Goal: Register for event/course

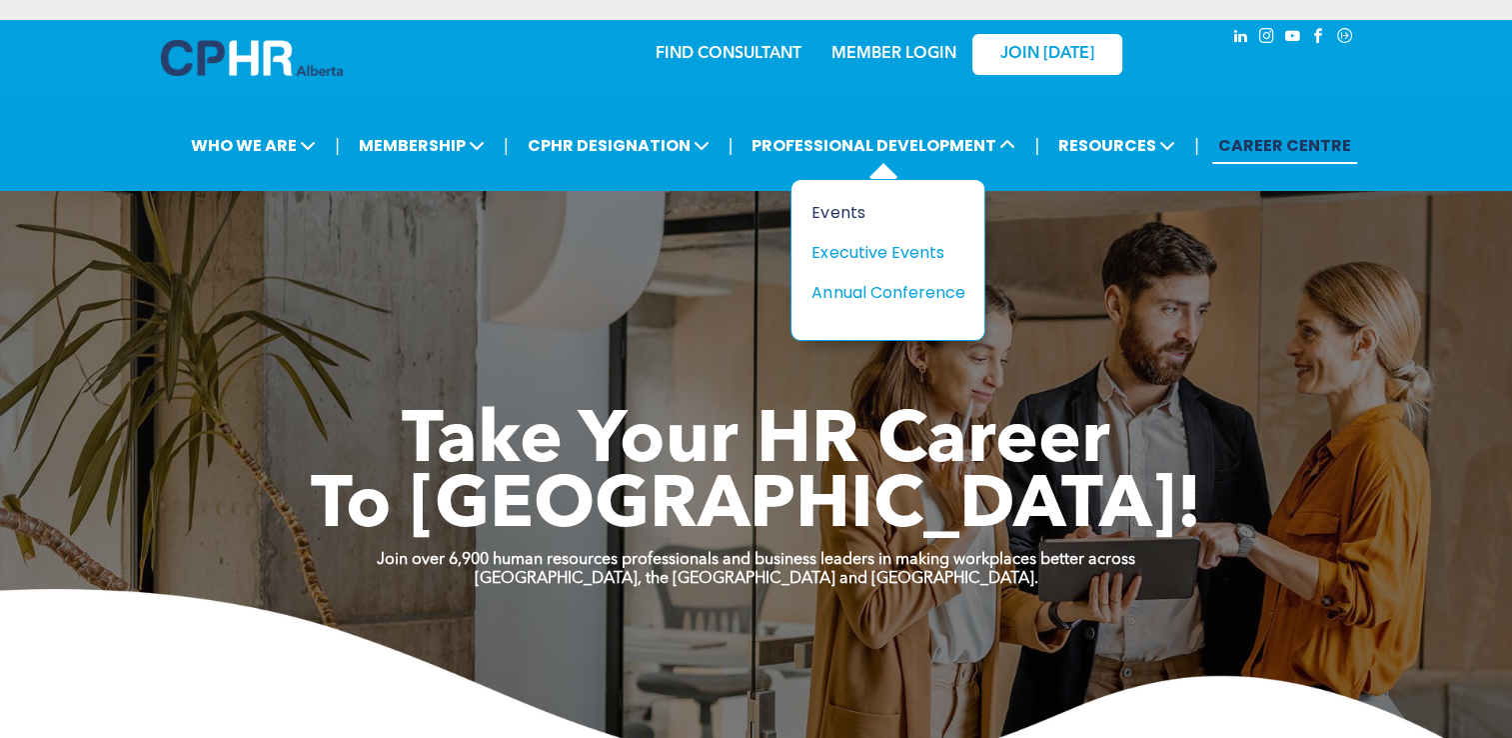
click at [844, 208] on div "Events" at bounding box center [881, 212] width 138 height 25
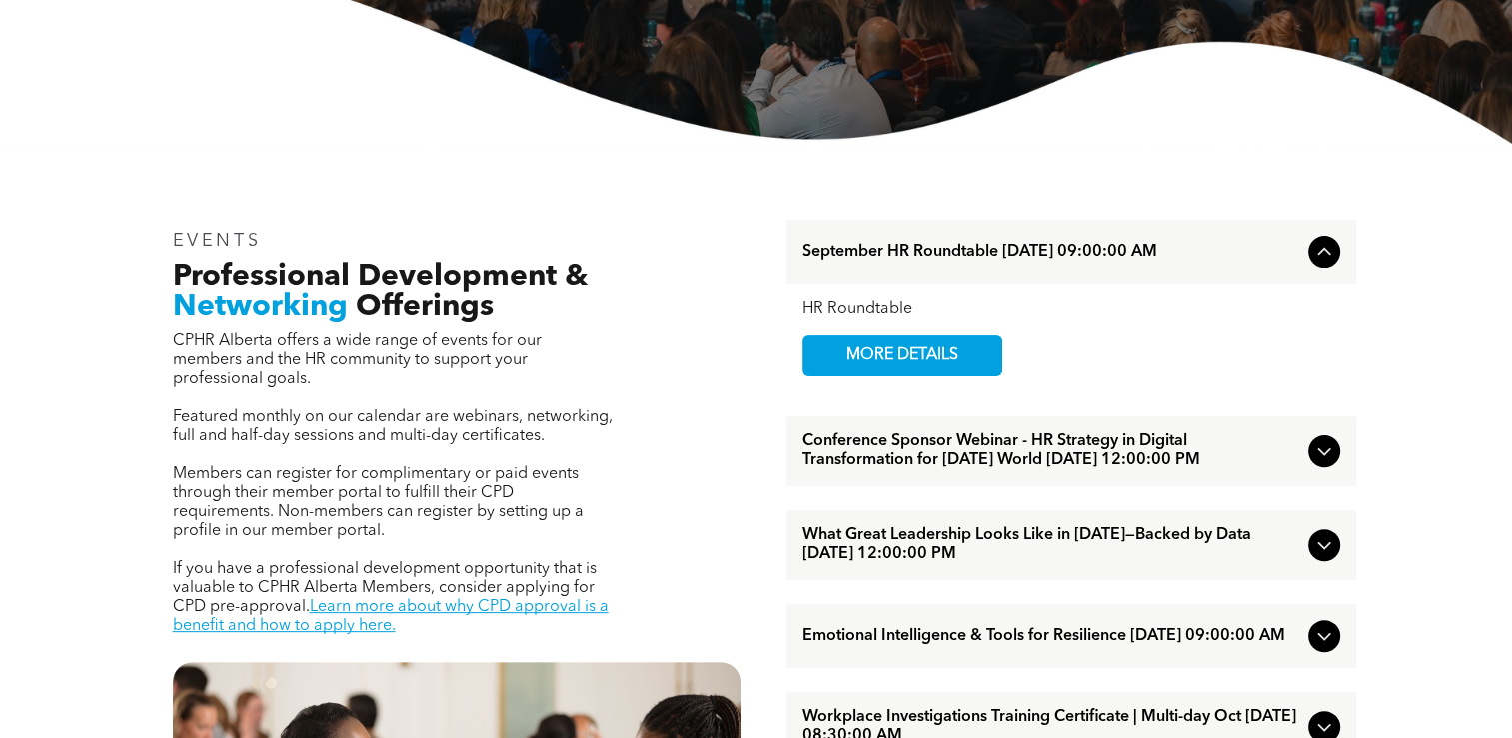
scroll to position [600, 0]
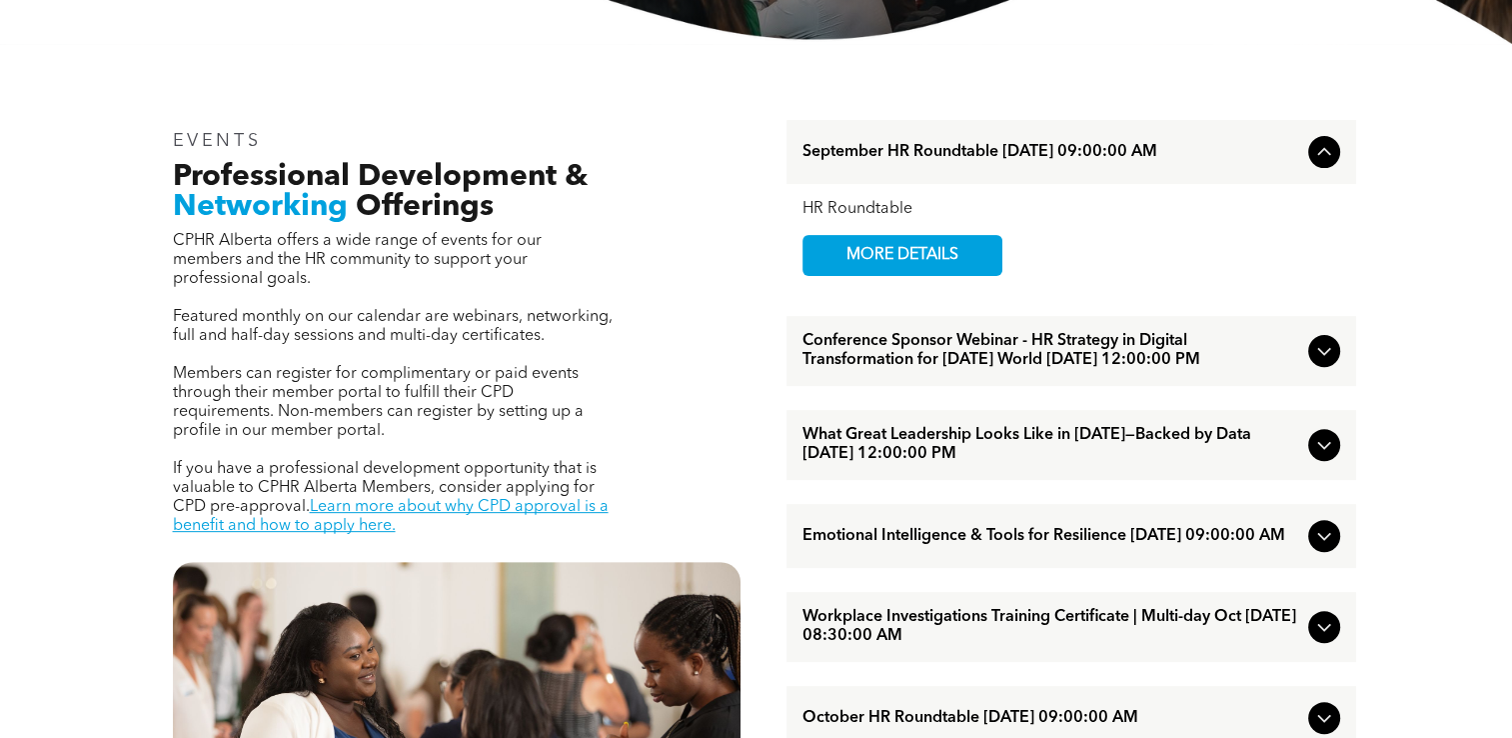
click at [1064, 646] on span "Workplace Investigations Training Certificate | Multi-day Oct October/07/2025 0…" at bounding box center [1052, 627] width 498 height 38
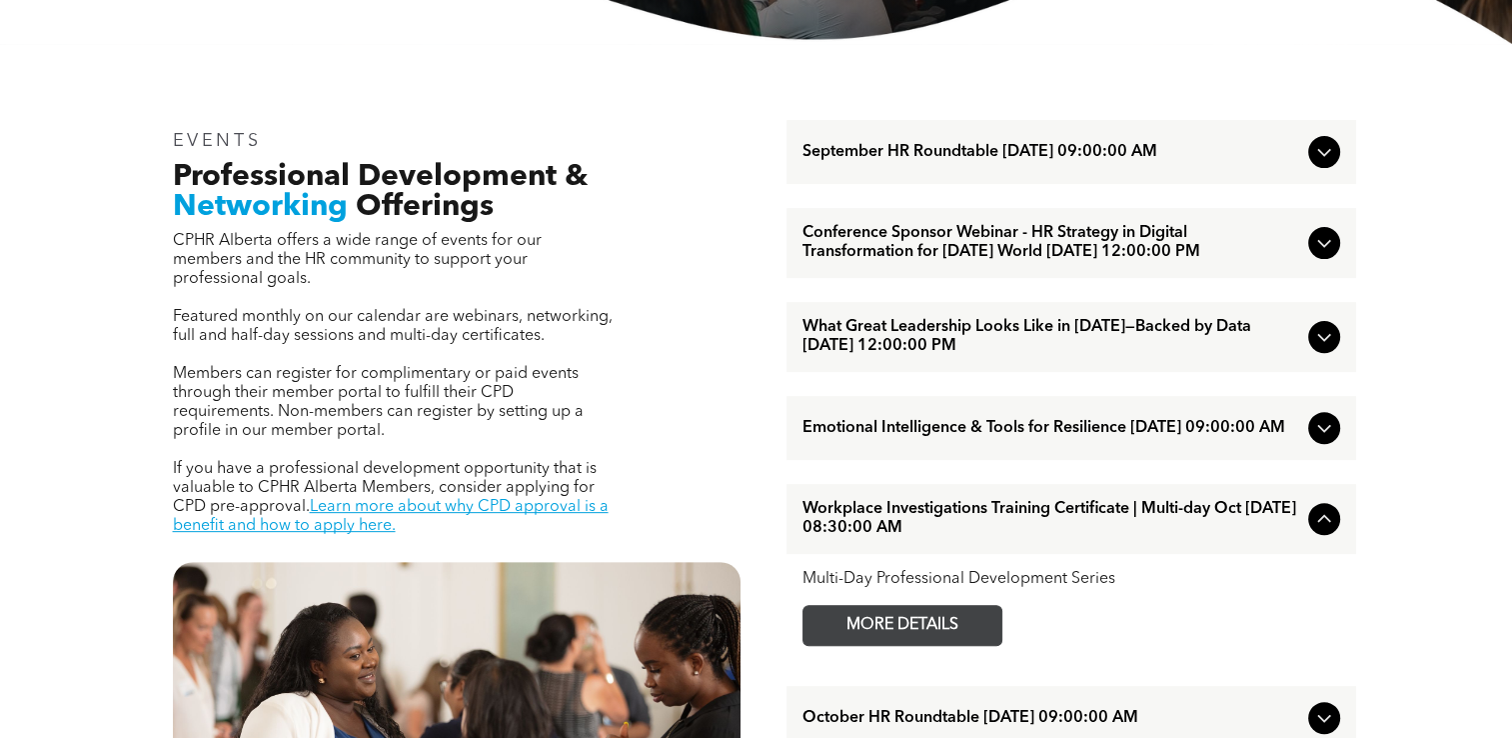
click at [960, 645] on span "MORE DETAILS" at bounding box center [903, 625] width 158 height 39
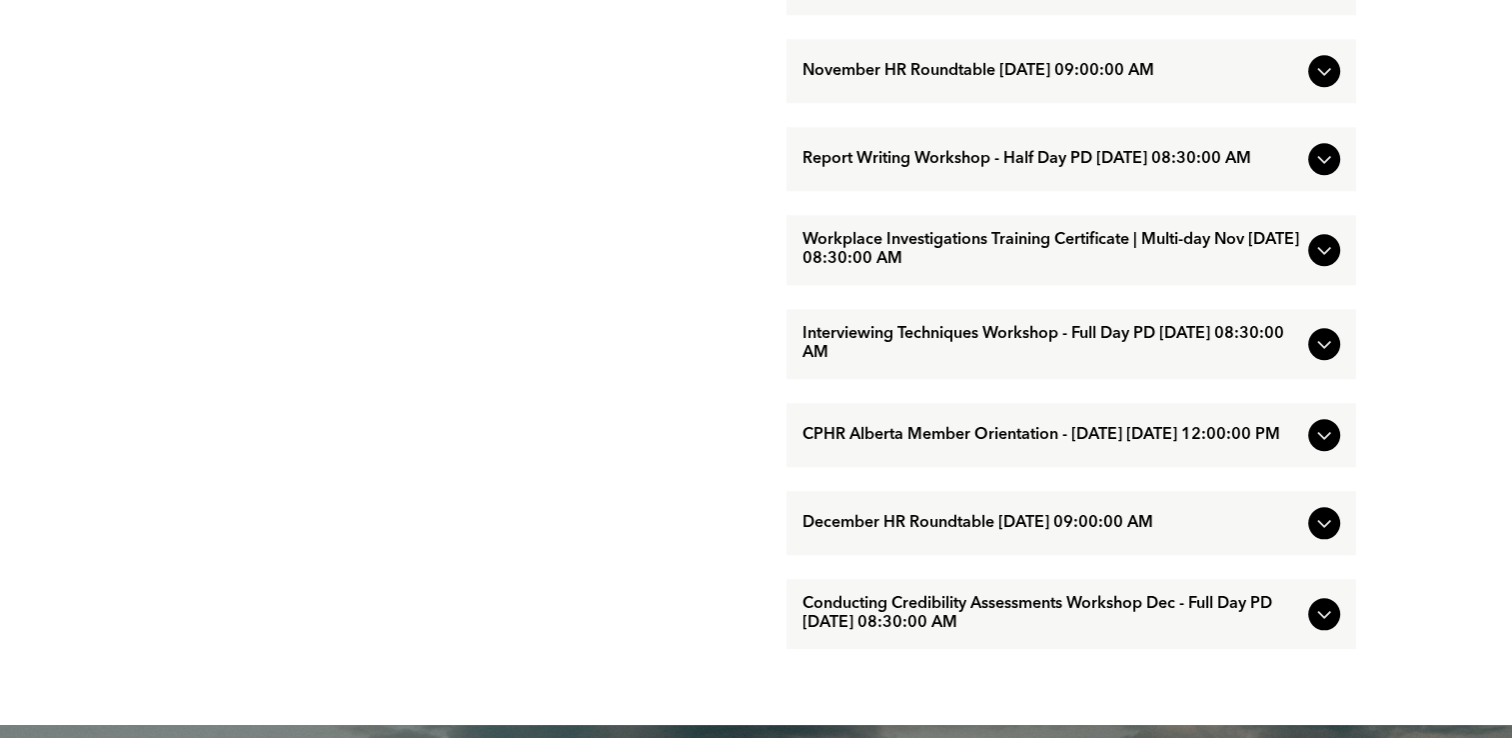
scroll to position [1999, 0]
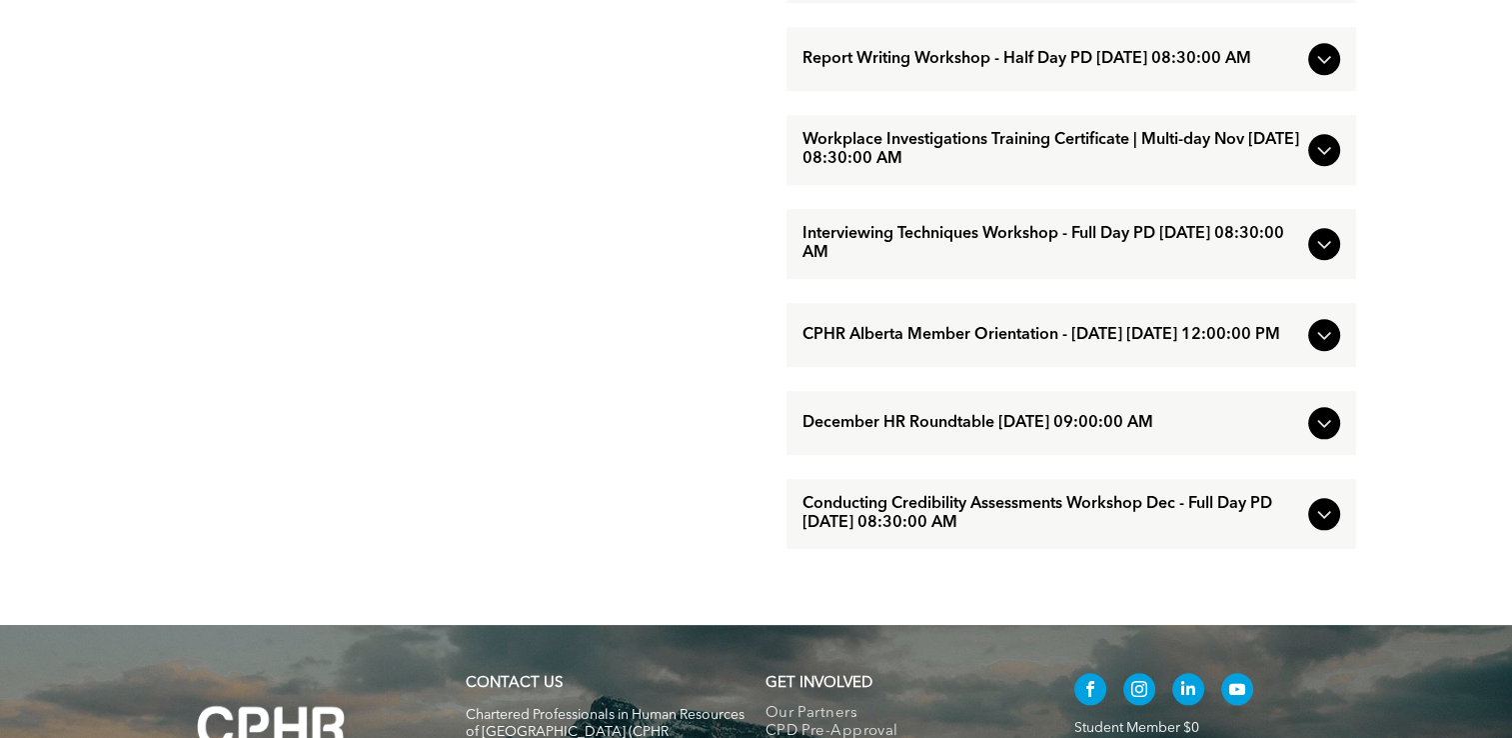
click at [969, 533] on span "Conducting Credibility Assessments Workshop Dec - Full Day PD December/09/2025 …" at bounding box center [1052, 514] width 498 height 38
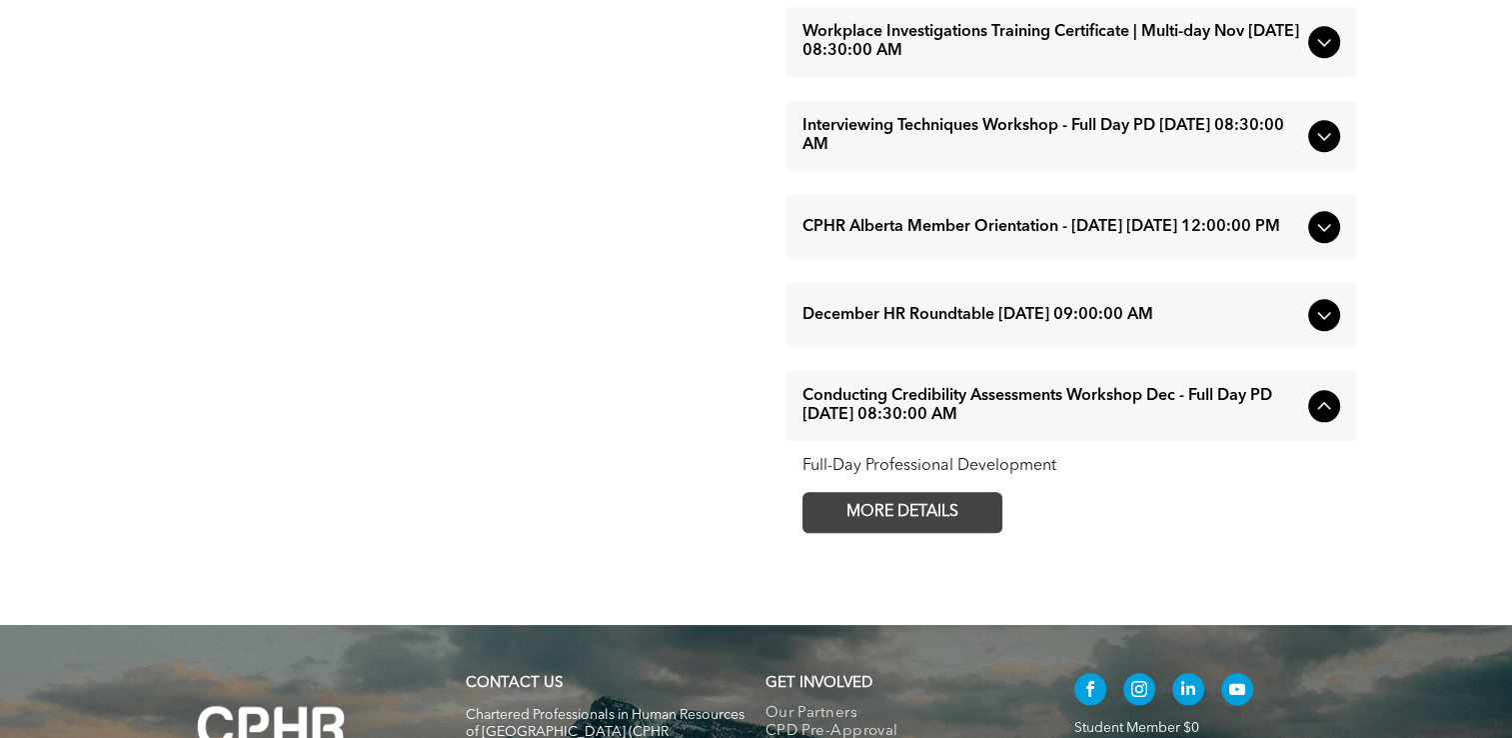
click at [978, 532] on span "MORE DETAILS" at bounding box center [903, 512] width 158 height 39
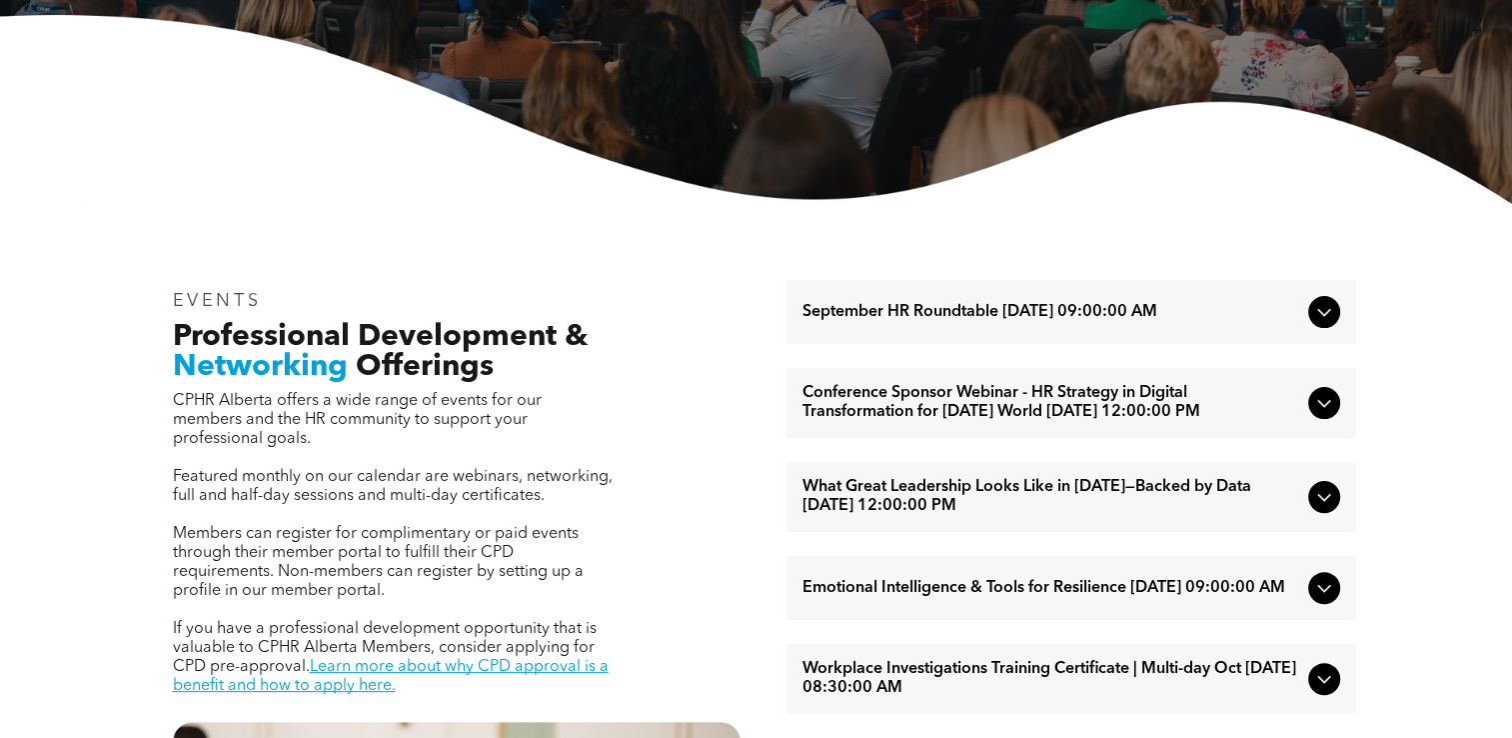
scroll to position [0, 0]
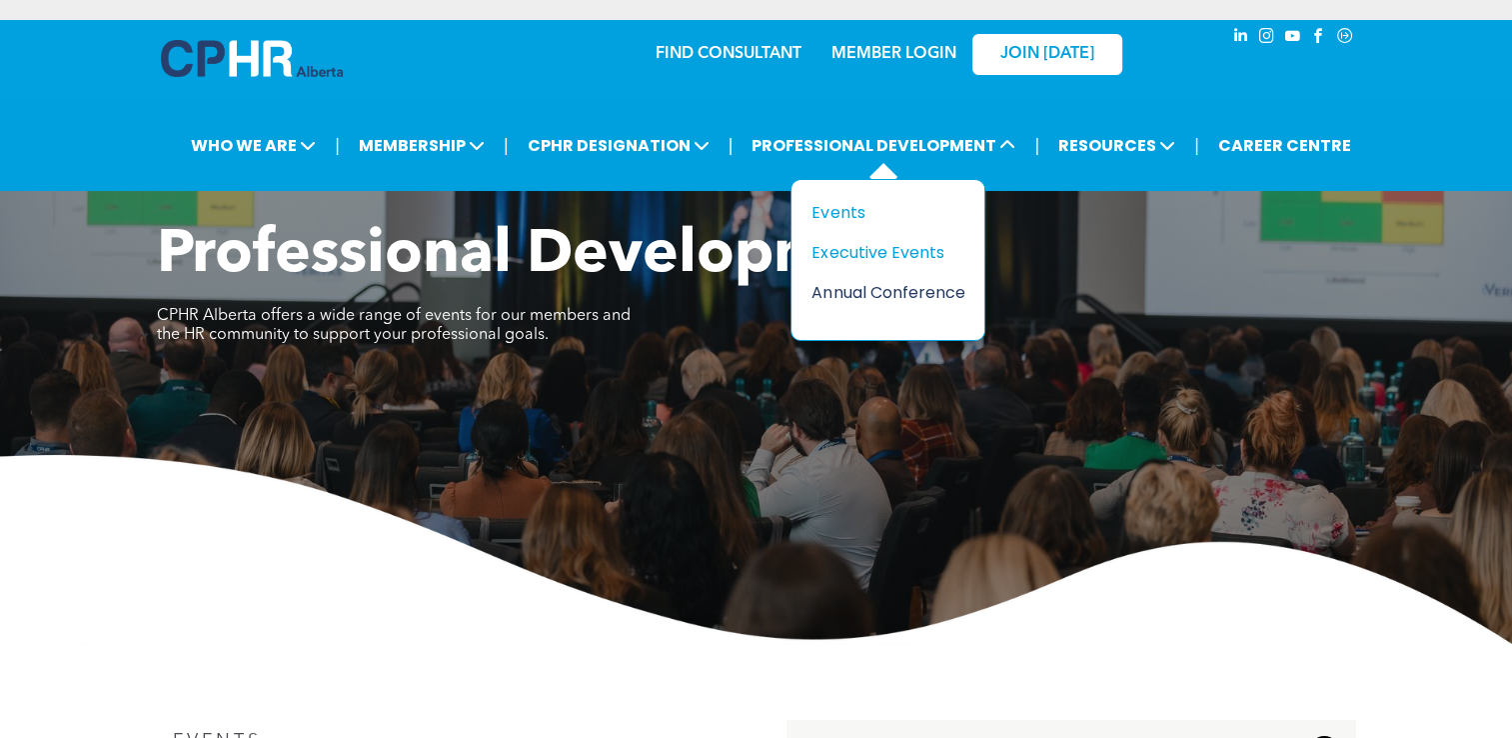
click at [911, 291] on div "Annual Conference" at bounding box center [881, 292] width 138 height 25
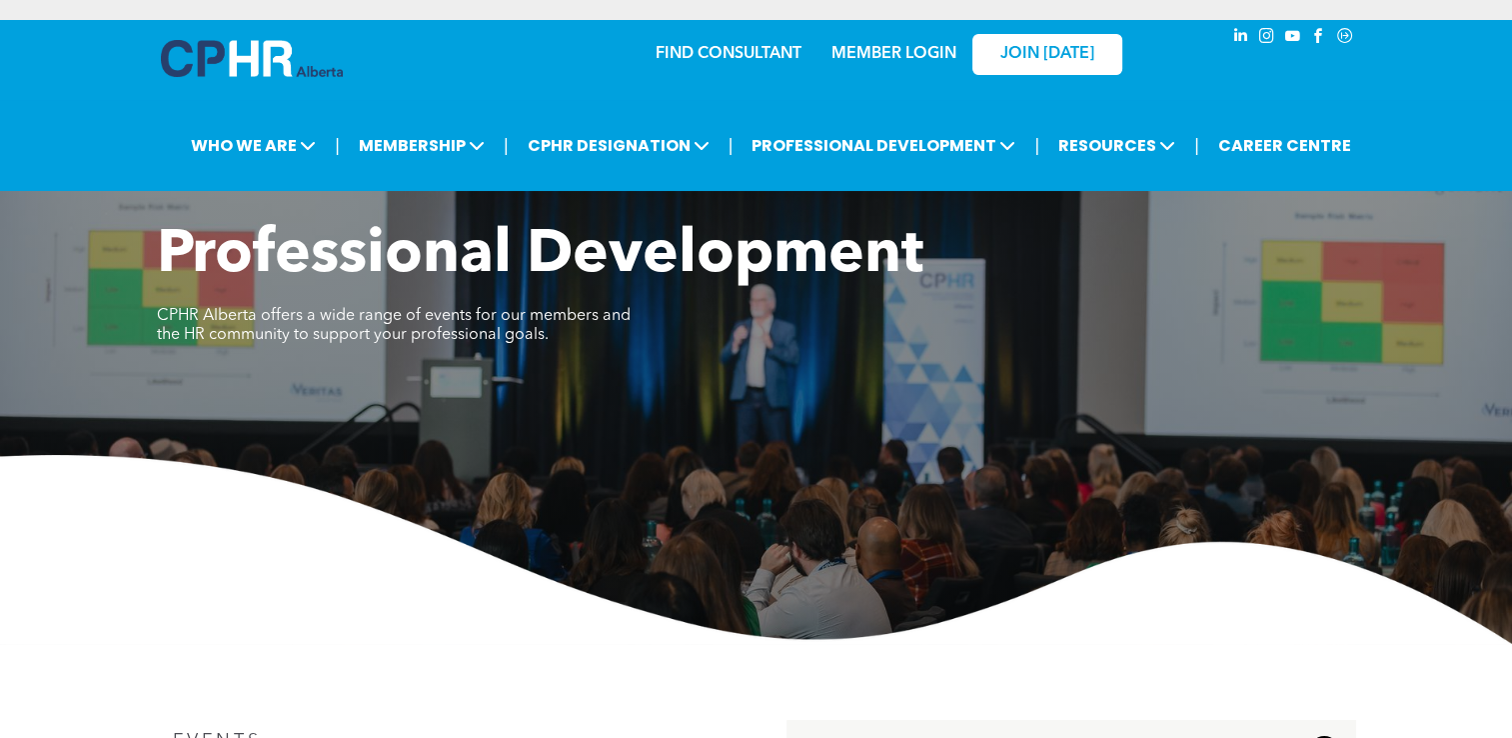
scroll to position [600, 0]
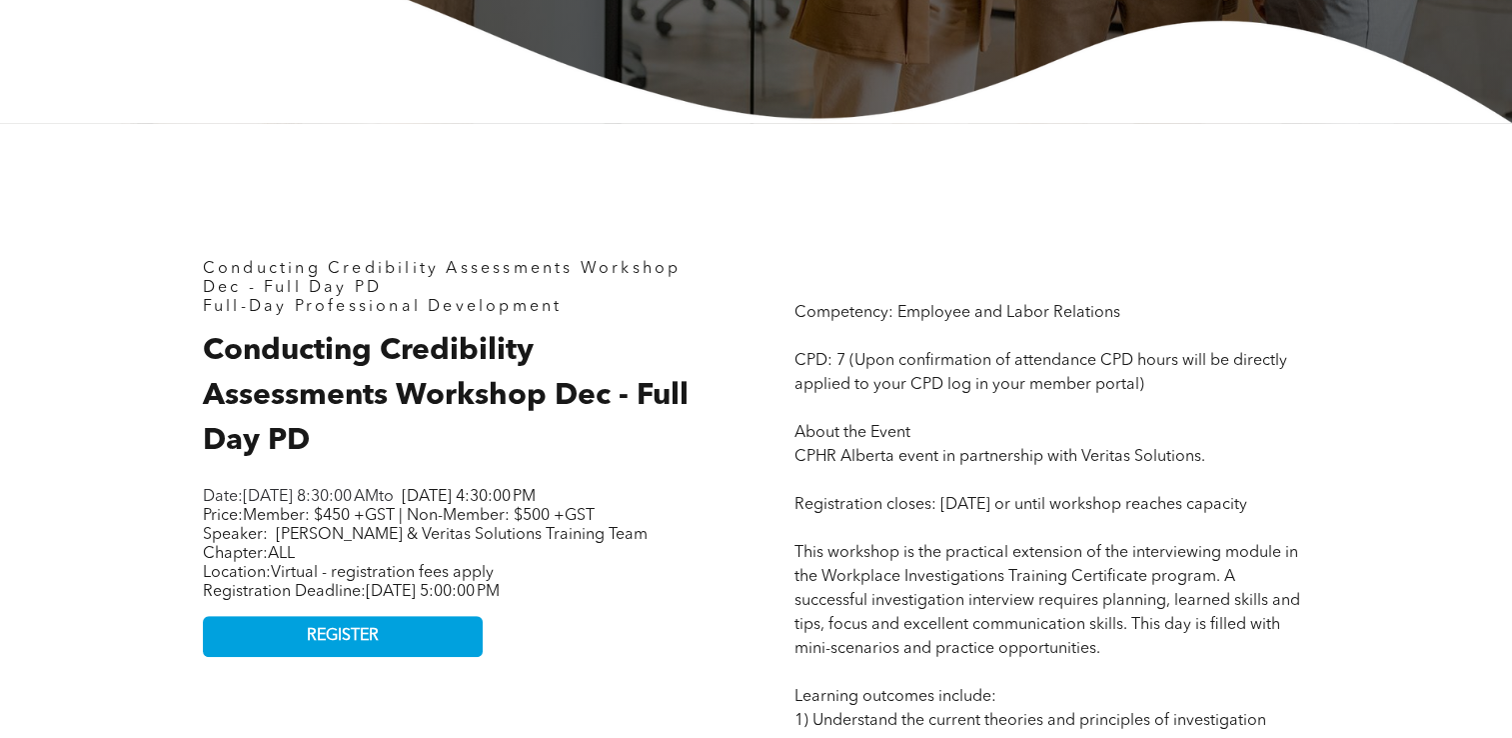
scroll to position [300, 0]
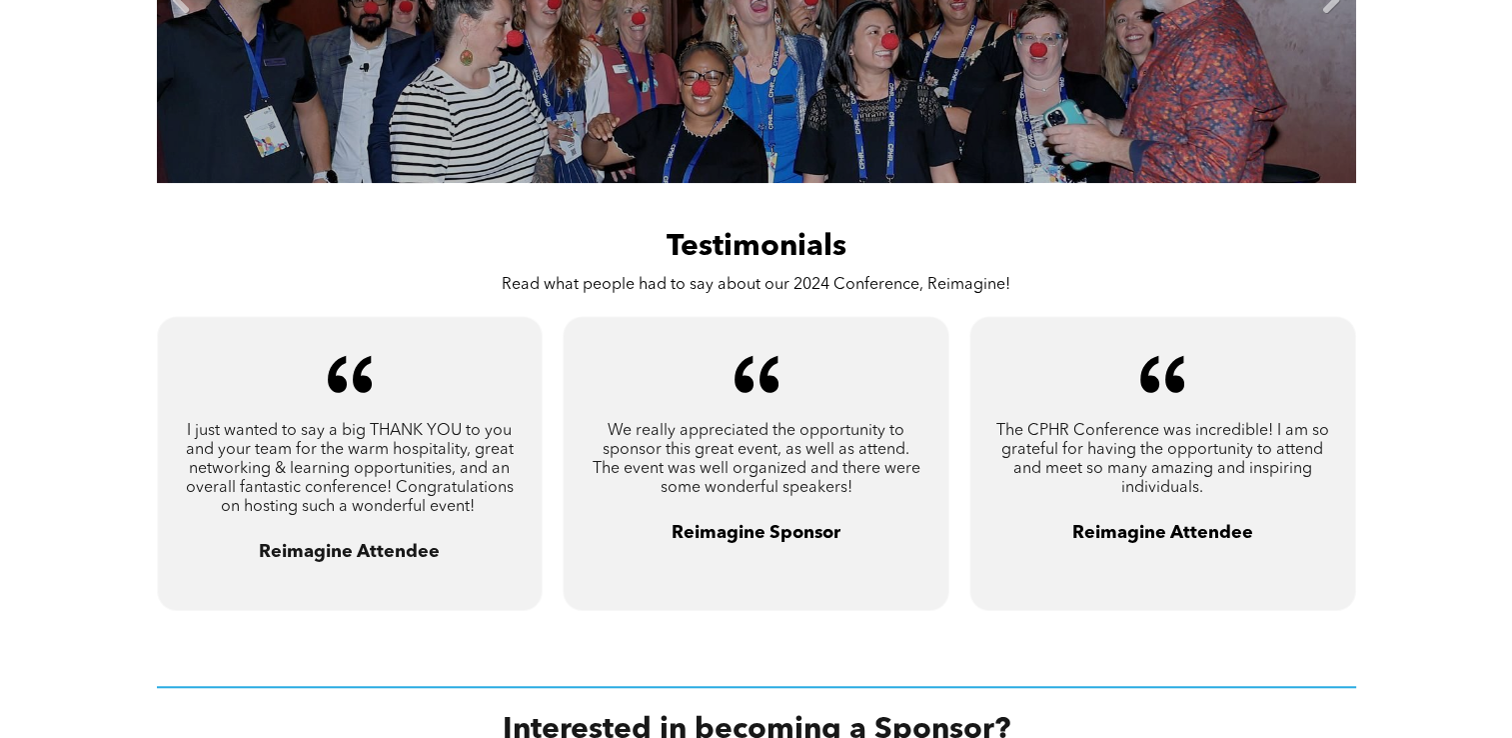
scroll to position [1200, 0]
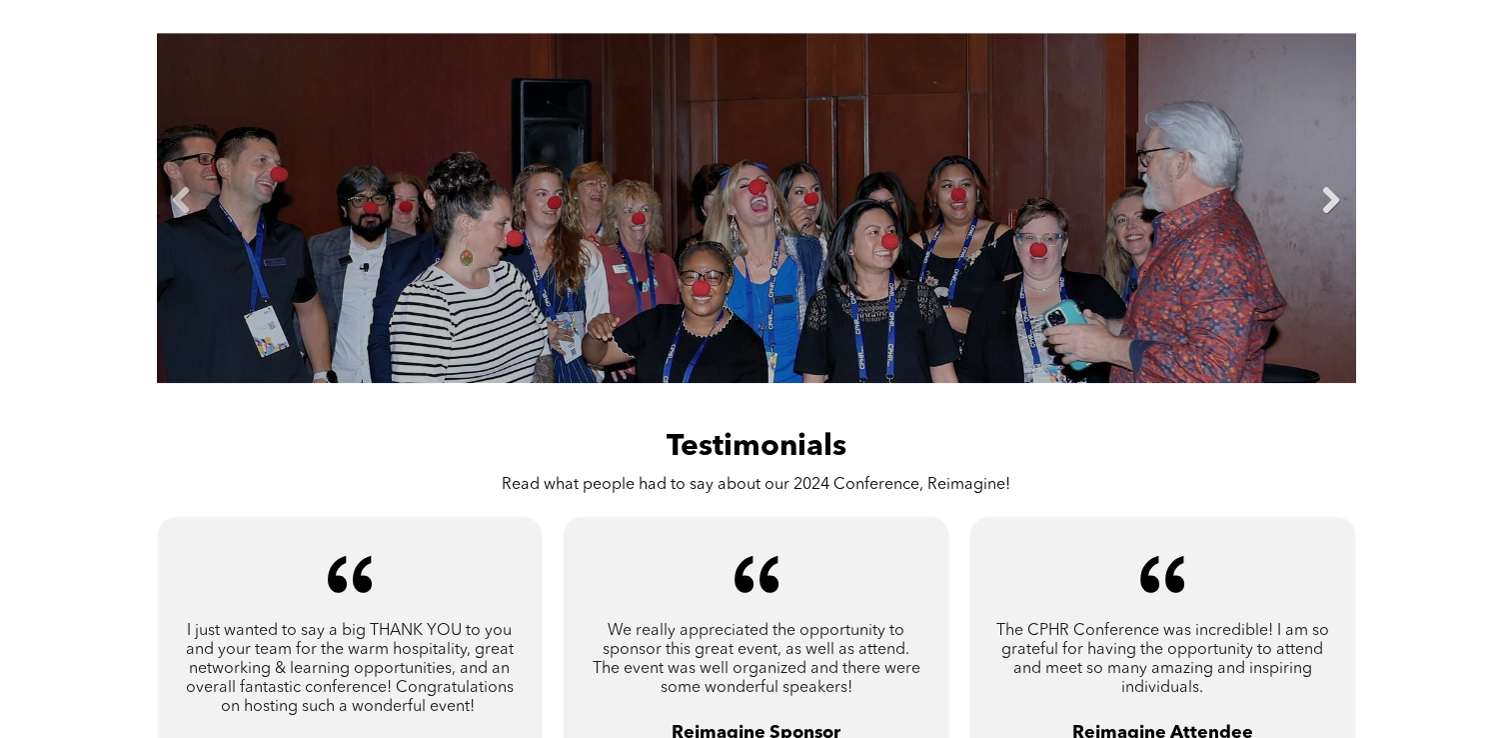
click at [1336, 197] on link "Next" at bounding box center [1331, 201] width 30 height 30
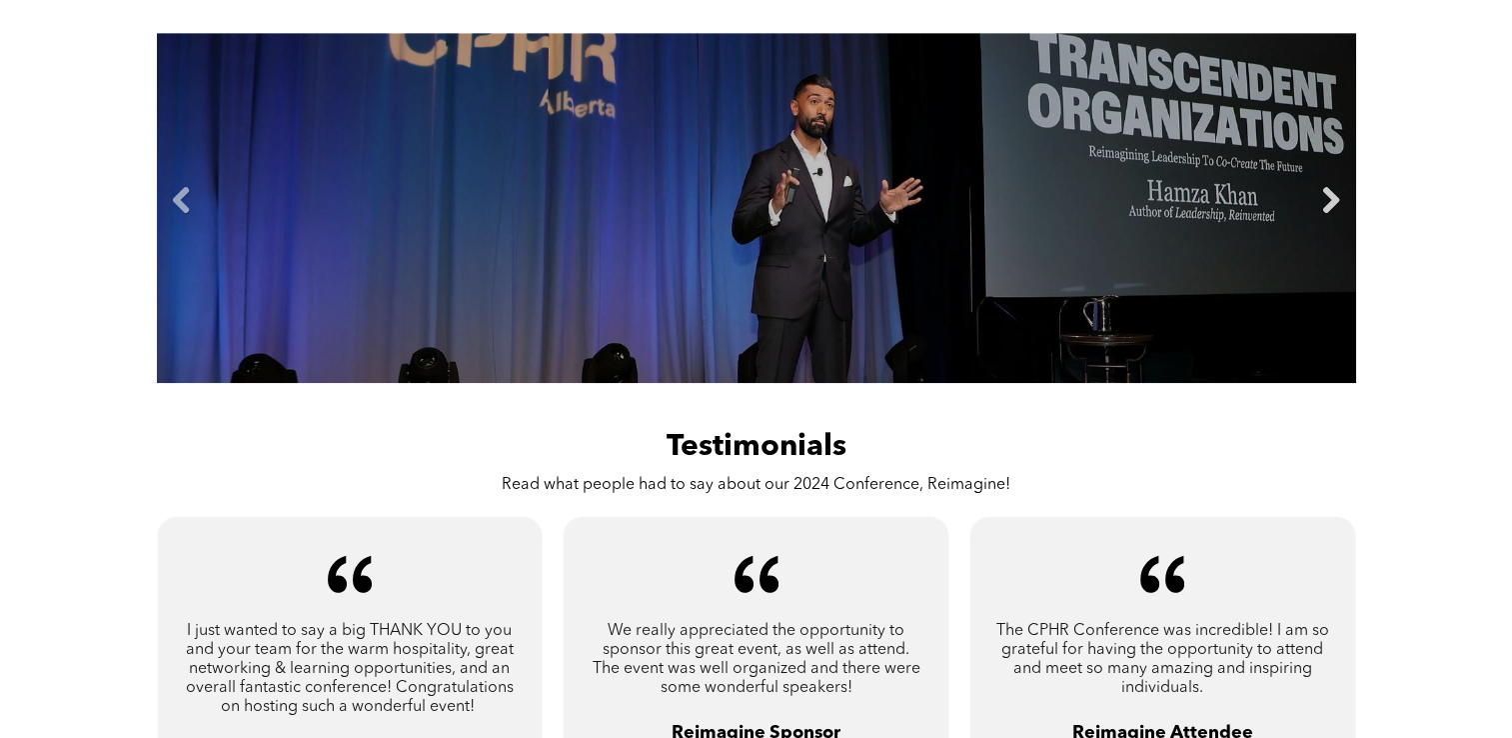
click at [1336, 197] on link "Next" at bounding box center [1331, 201] width 30 height 30
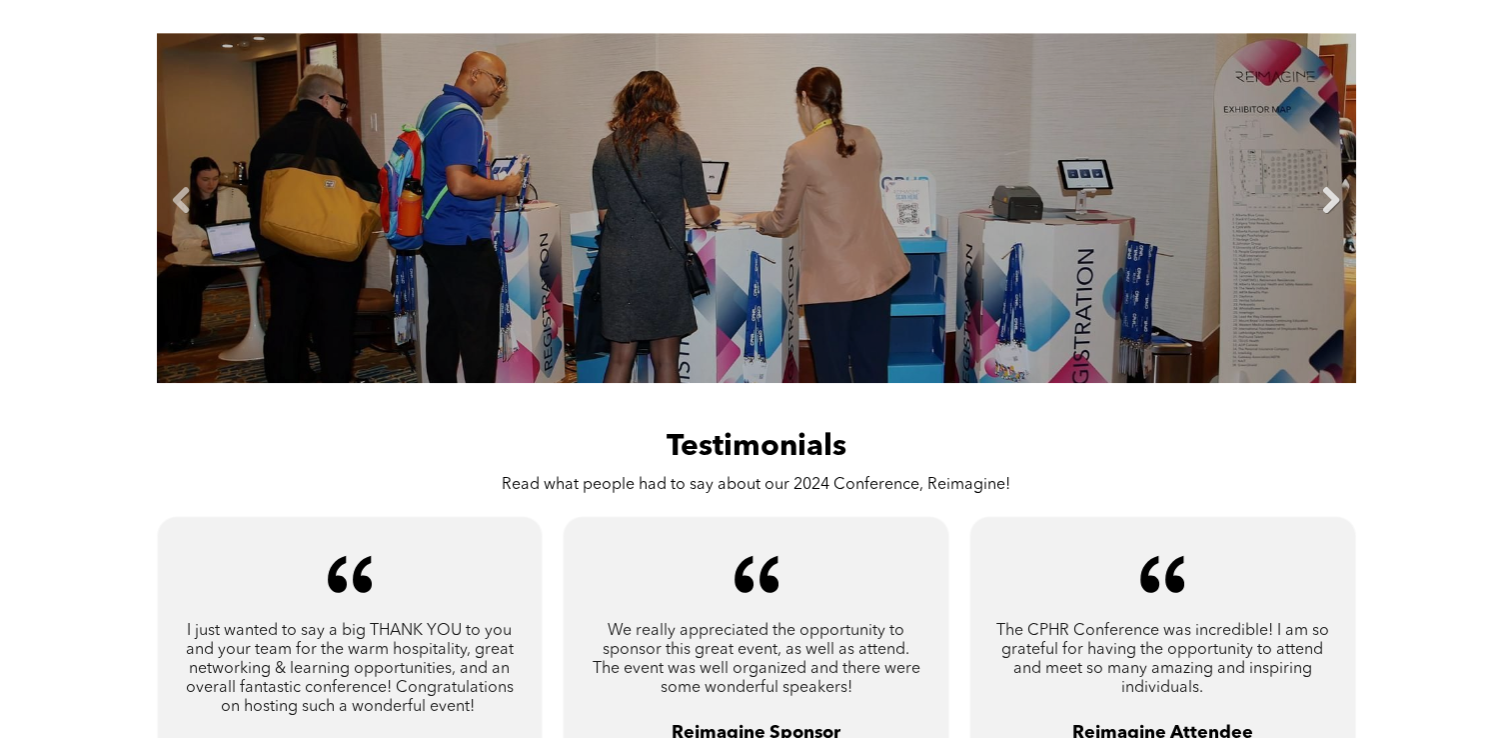
click at [1336, 197] on link "Next" at bounding box center [1331, 201] width 30 height 30
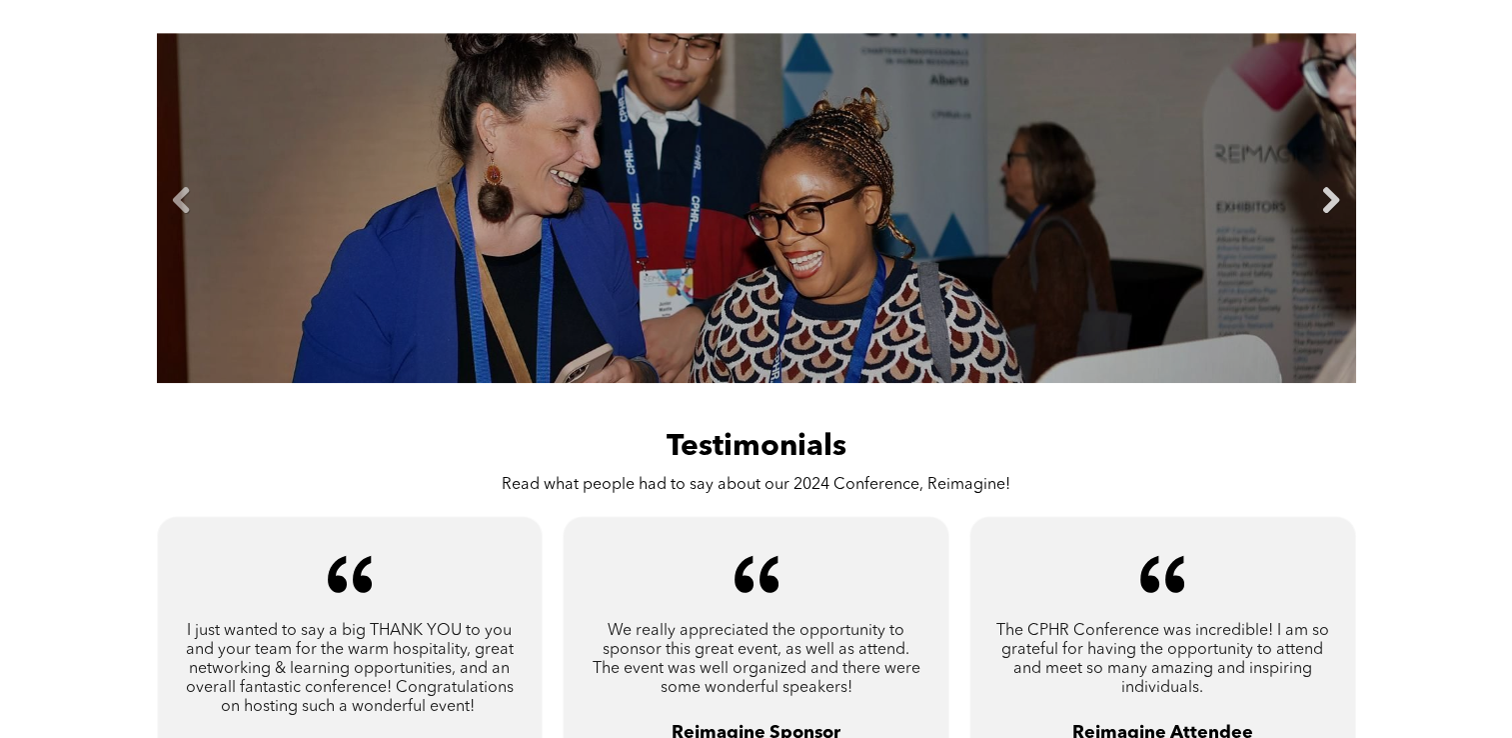
click at [1336, 197] on link "Next" at bounding box center [1331, 201] width 30 height 30
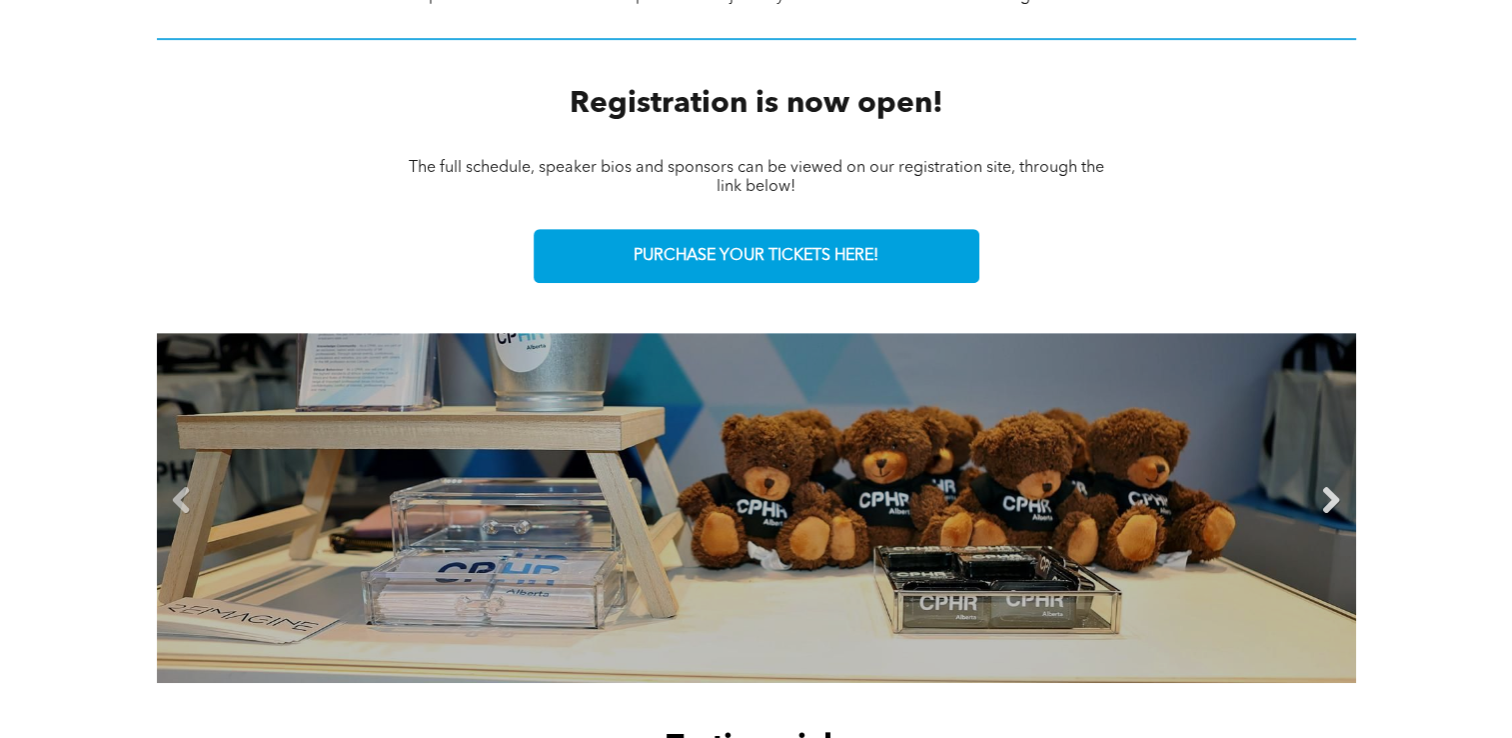
scroll to position [800, 0]
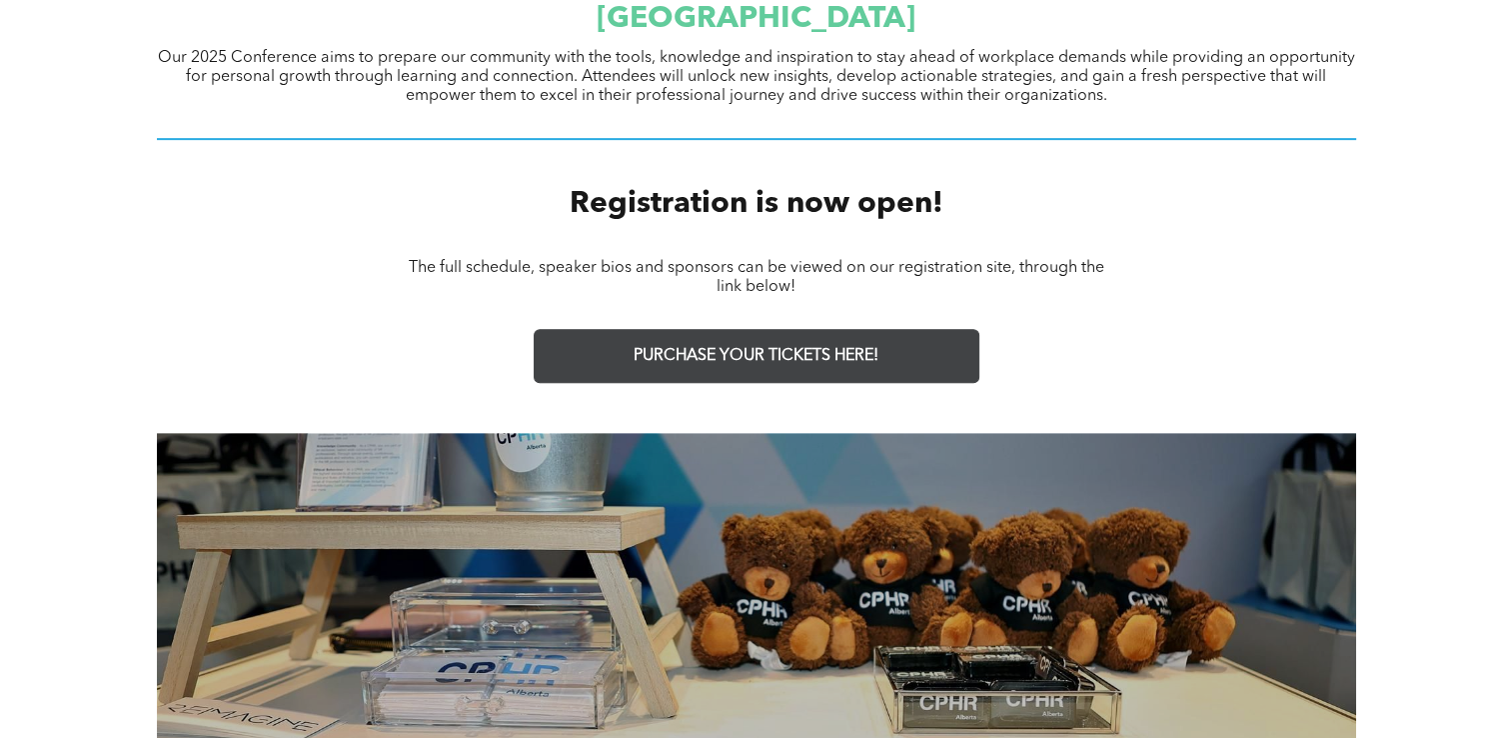
click at [692, 354] on span "PURCHASE YOUR TICKETS HERE!" at bounding box center [756, 356] width 245 height 19
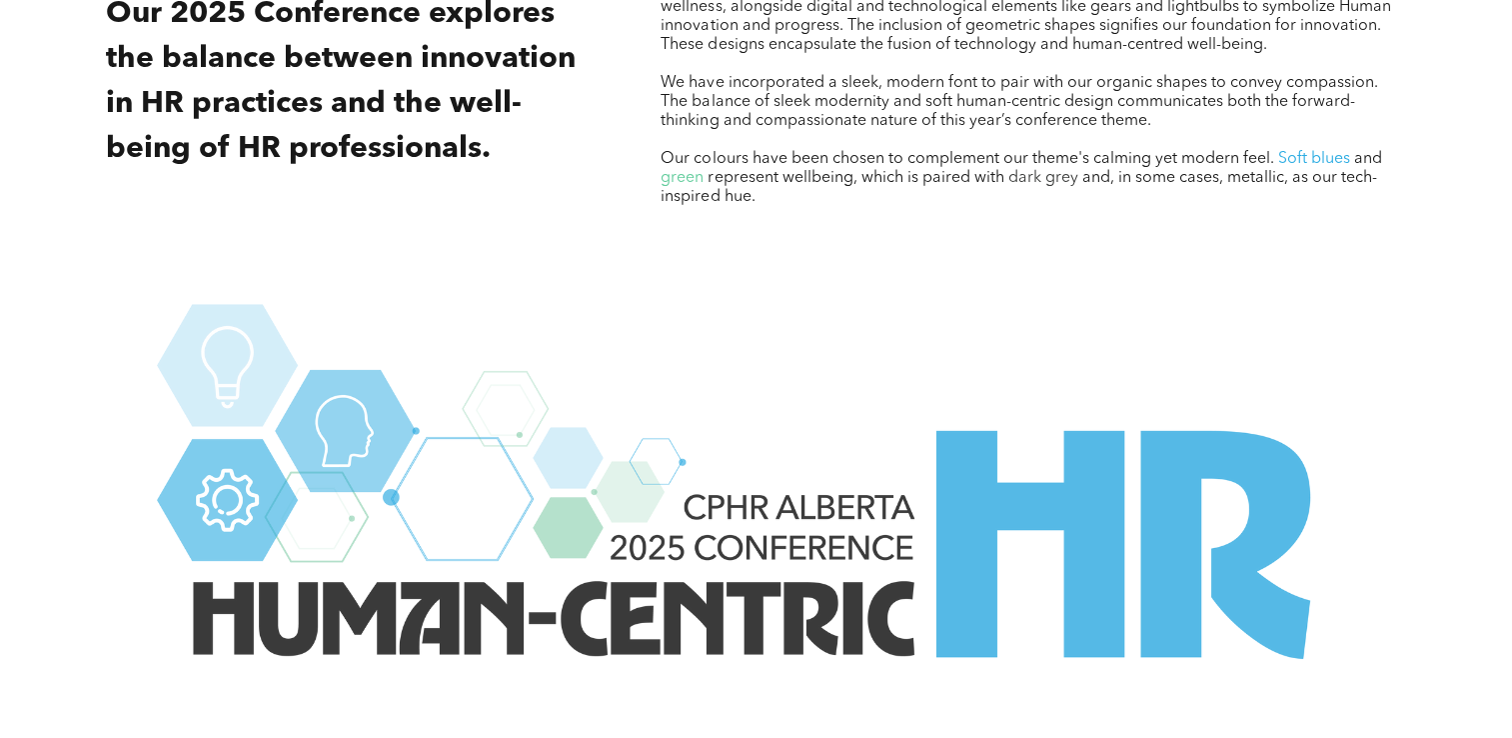
scroll to position [1606, 0]
